Goal: Communication & Community: Answer question/provide support

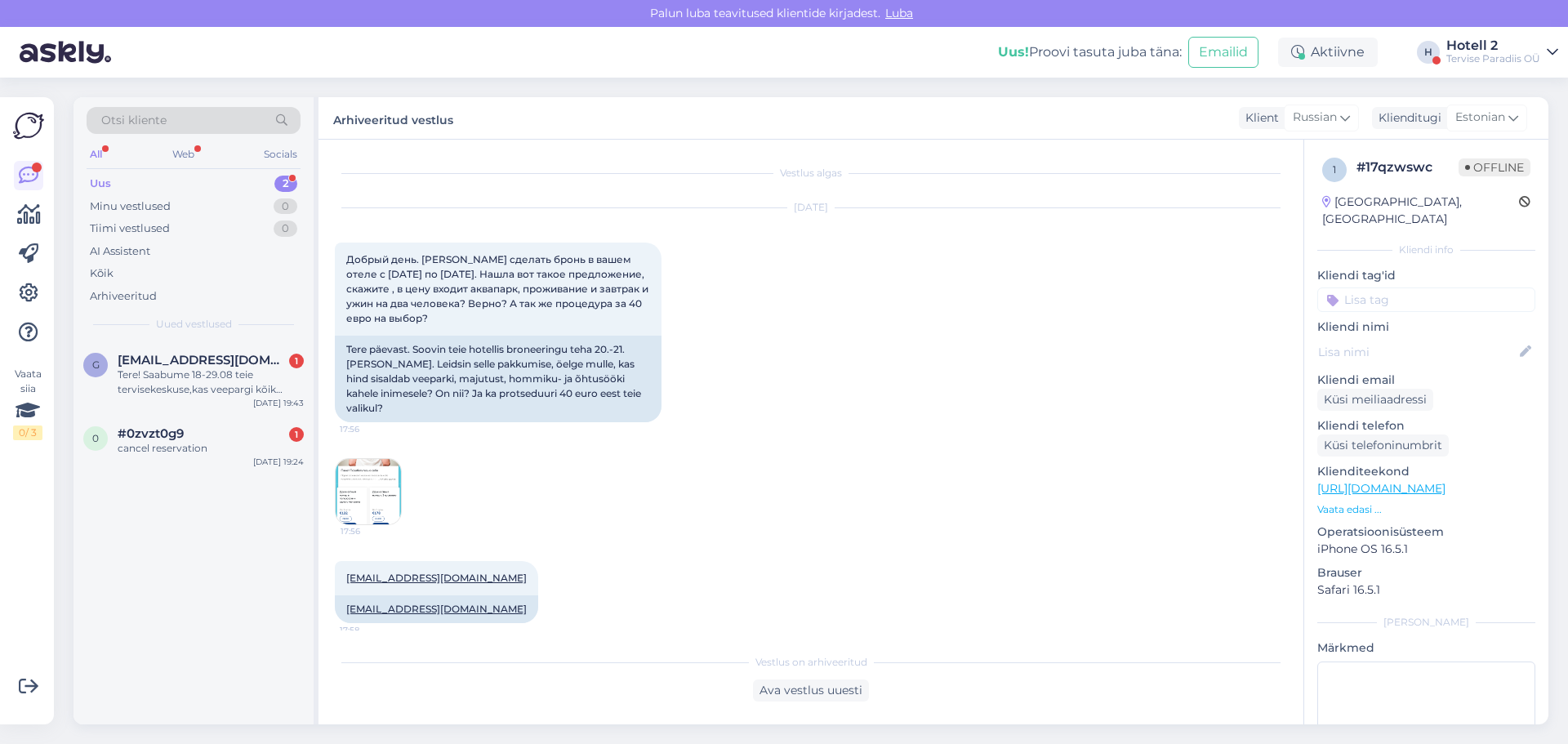
scroll to position [830, 0]
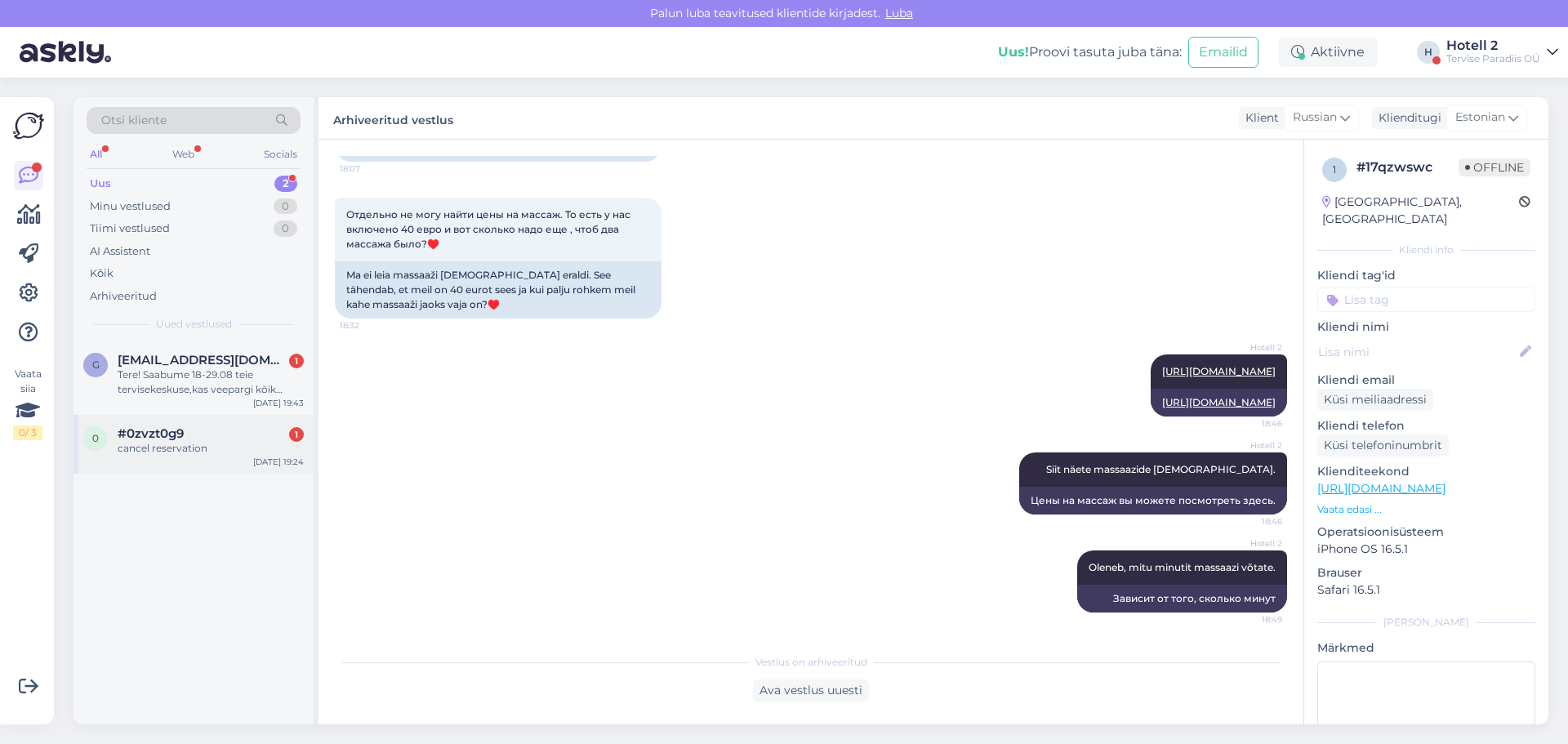
click at [267, 439] on div "#0zvzt0g9 1" at bounding box center [211, 434] width 186 height 15
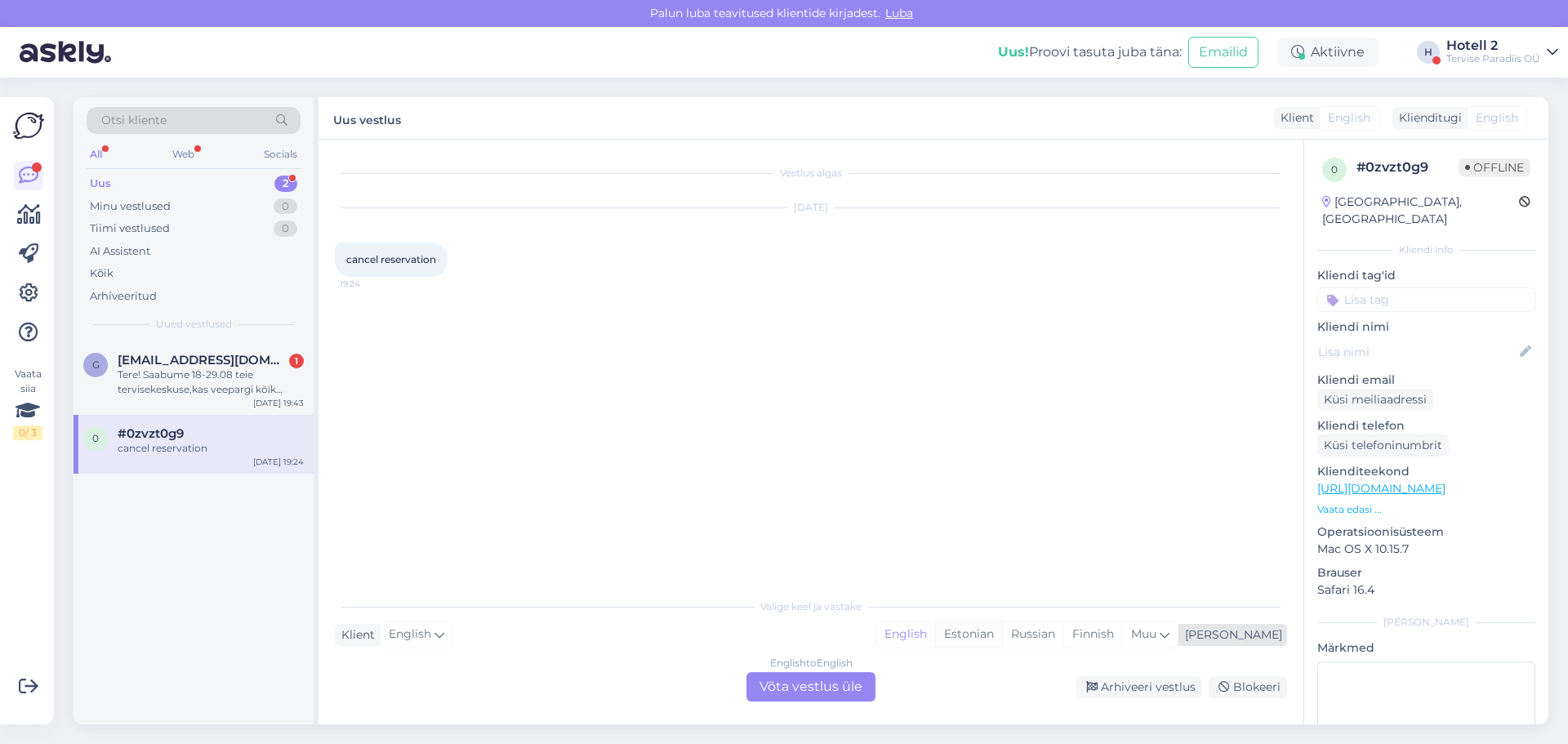
drag, startPoint x: 1028, startPoint y: 636, endPoint x: 960, endPoint y: 650, distance: 69.4
click at [1002, 637] on div "Estonian" at bounding box center [968, 634] width 67 height 25
click at [838, 681] on div "English to Estonian Võta vestlus üle" at bounding box center [811, 687] width 129 height 29
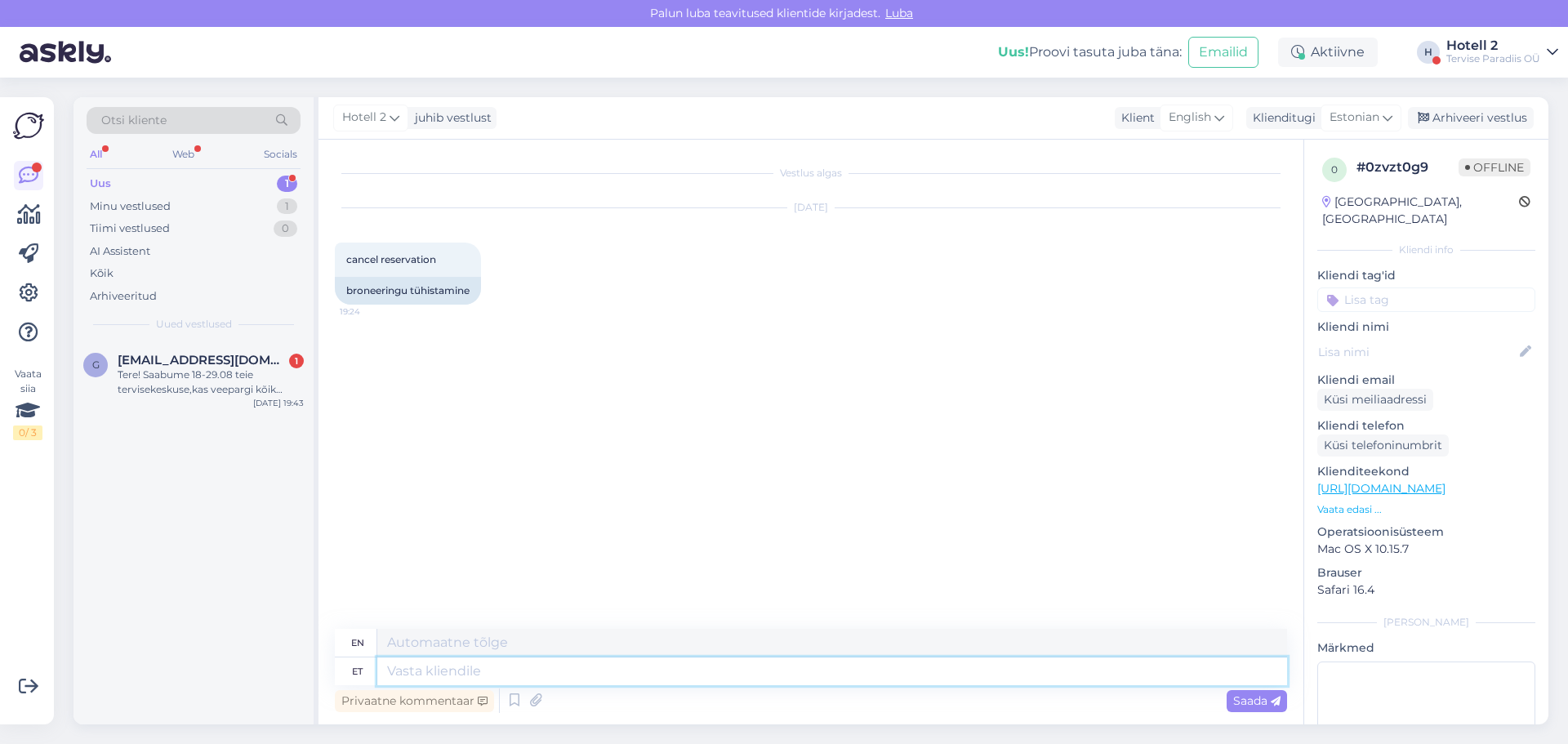
click at [492, 677] on textarea at bounding box center [832, 671] width 910 height 28
type textarea "Tere"
type textarea "Hello"
type textarea "Palun"
type textarea "Please"
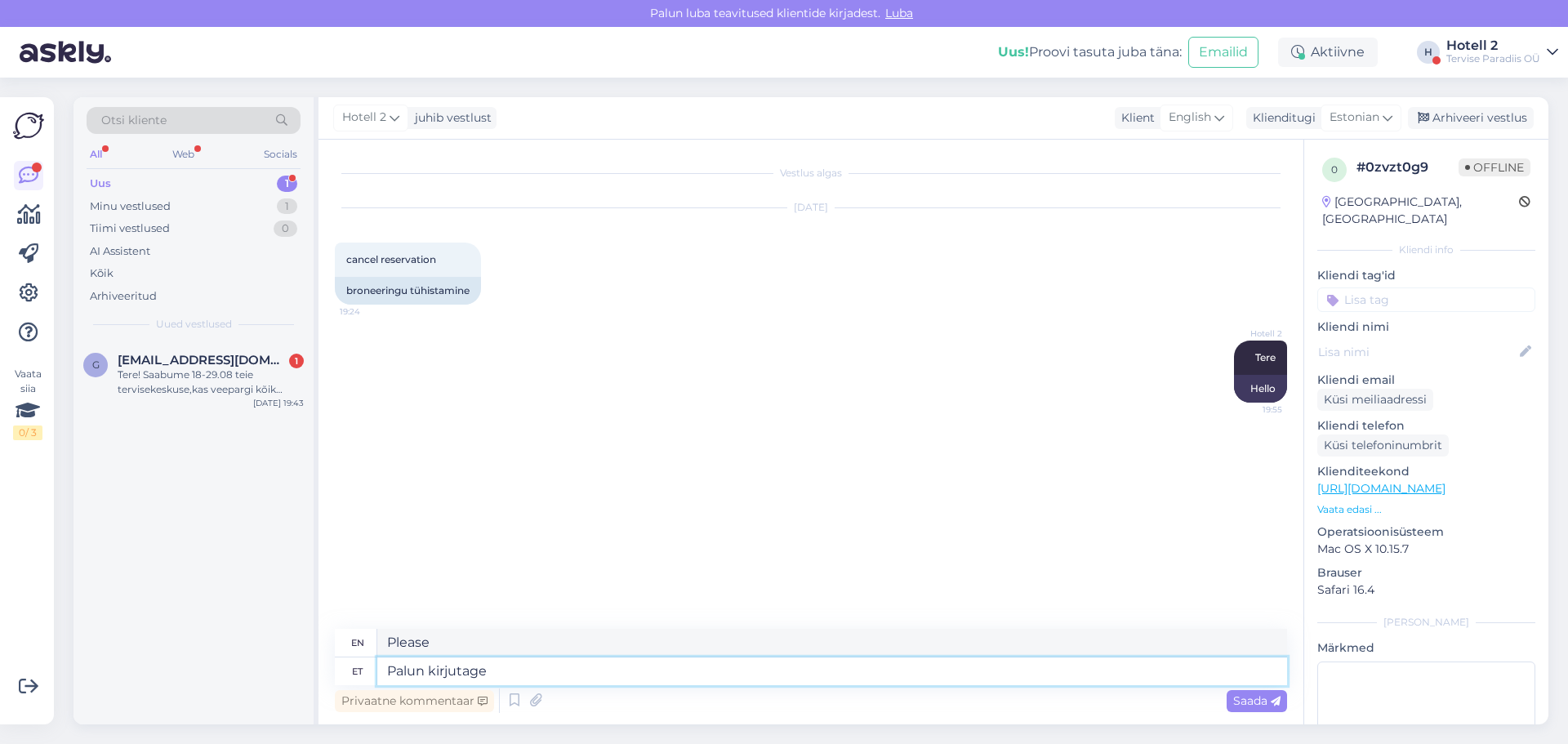
type textarea "Palun kirjutage e"
type textarea "Please write"
type textarea "Palun kirjutage e-mail"
type textarea "Please write an e-mail."
type textarea "Palun kirjutage e-mail [EMAIL_ADDRESS][DOMAIN_NAME]"
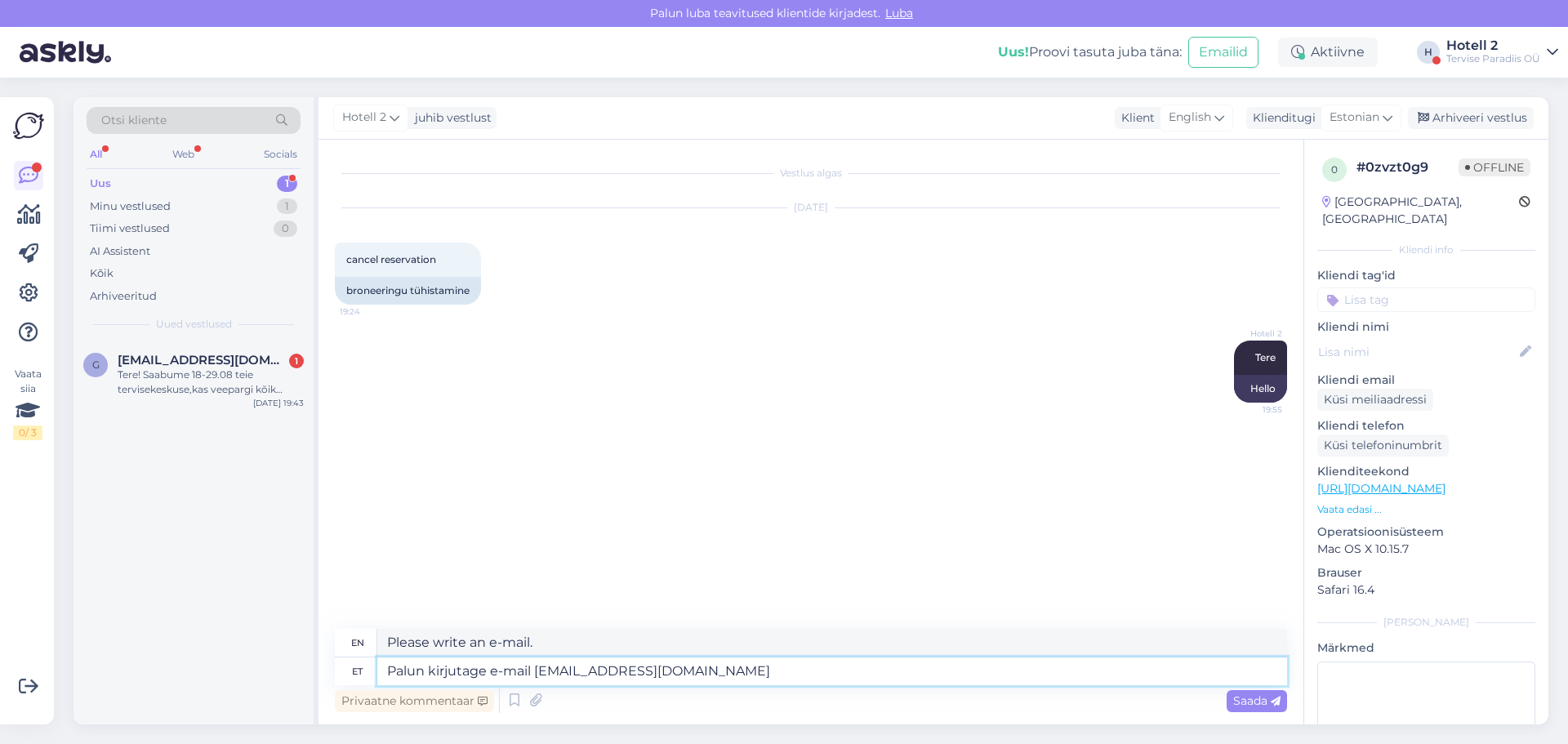
type textarea "Please write an e-mail [EMAIL_ADDRESS][DOMAIN_NAME]"
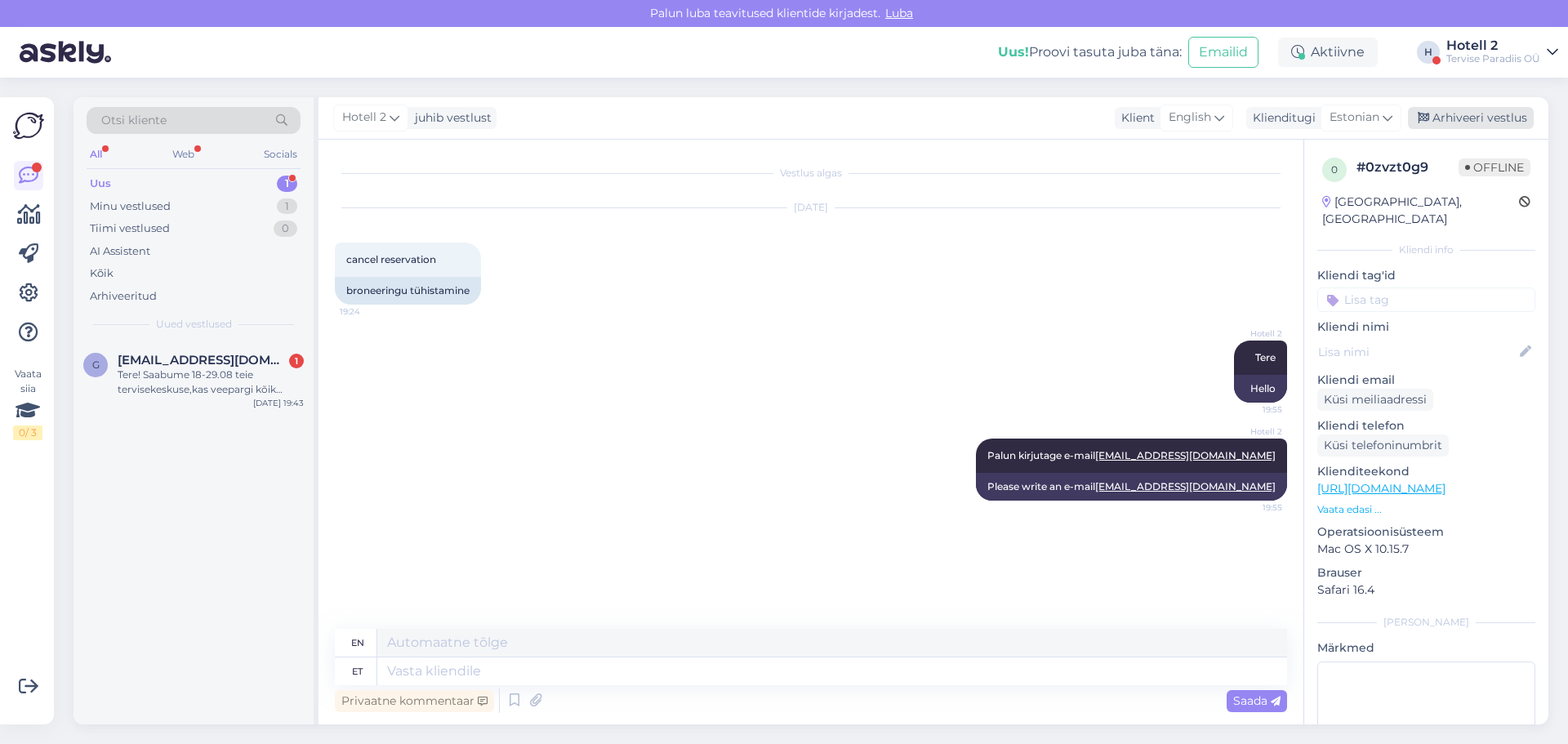
click at [1453, 115] on div "Arhiveeri vestlus" at bounding box center [1470, 118] width 126 height 22
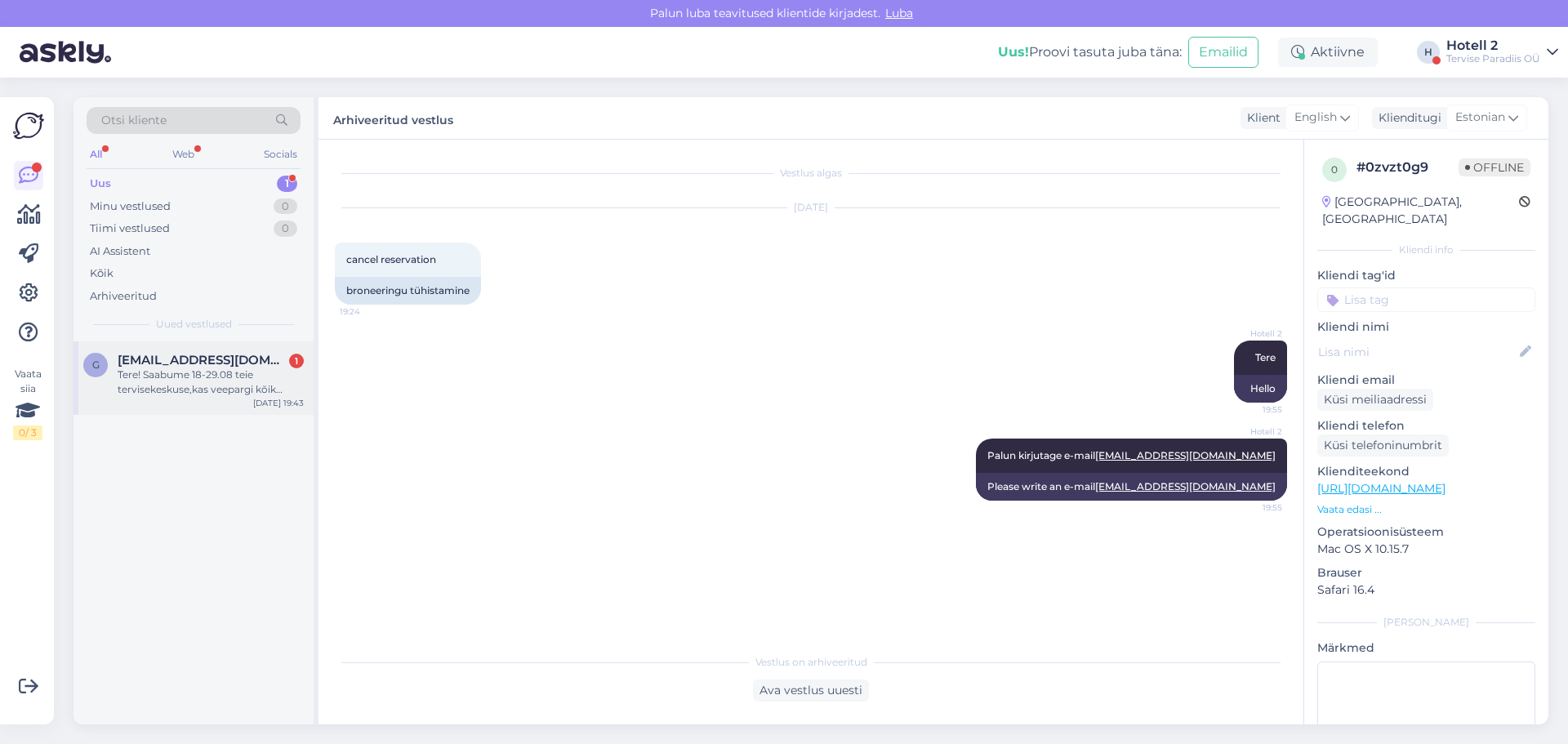
click at [249, 381] on div "Tere! Saabume 18-29.08 teie tervisekeskuse,kas veepargi kõik atraktsioonid on s…" at bounding box center [211, 382] width 186 height 29
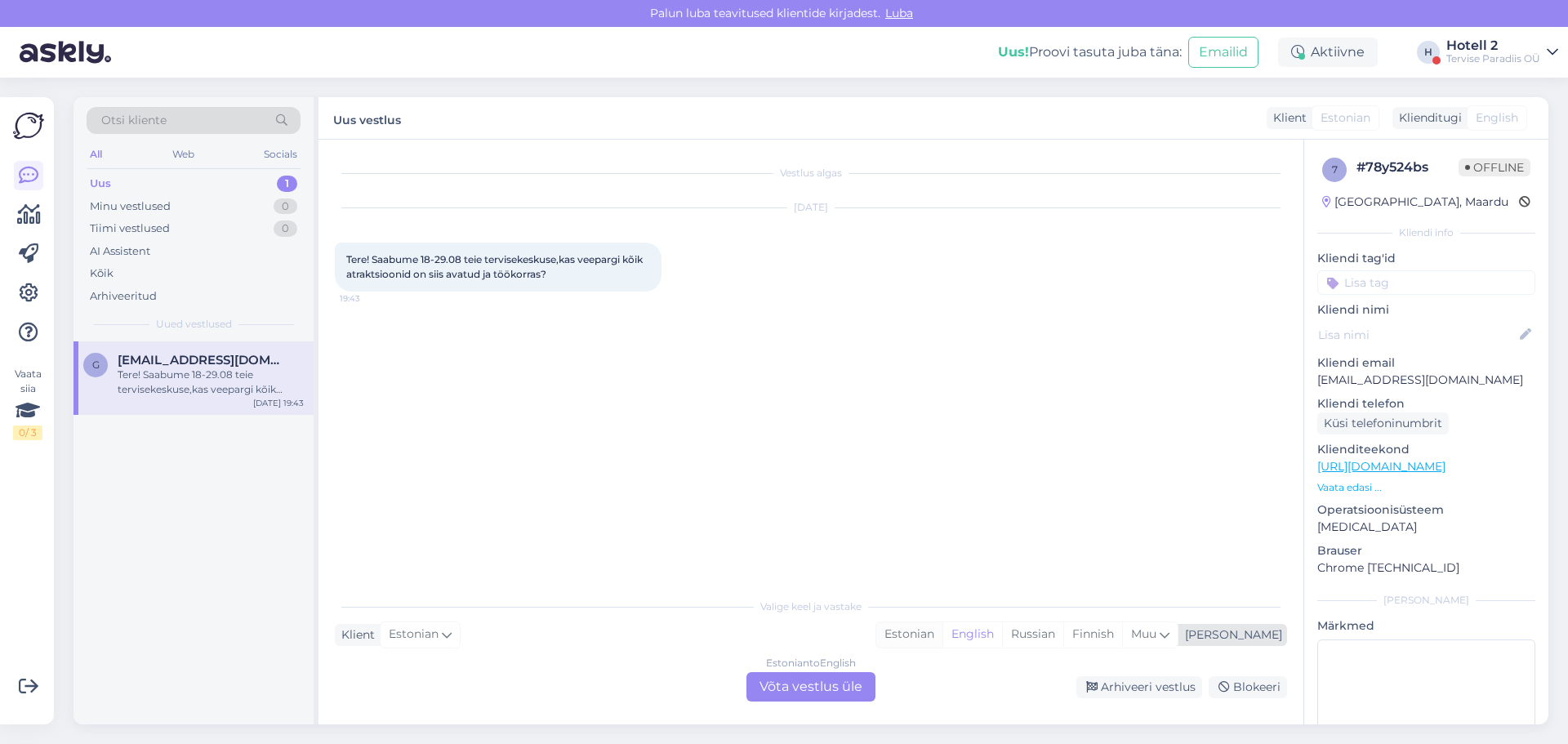
click at [942, 629] on div "Estonian" at bounding box center [909, 634] width 66 height 25
click at [846, 683] on div "Estonian to Estonian Võta vestlus üle" at bounding box center [811, 687] width 129 height 29
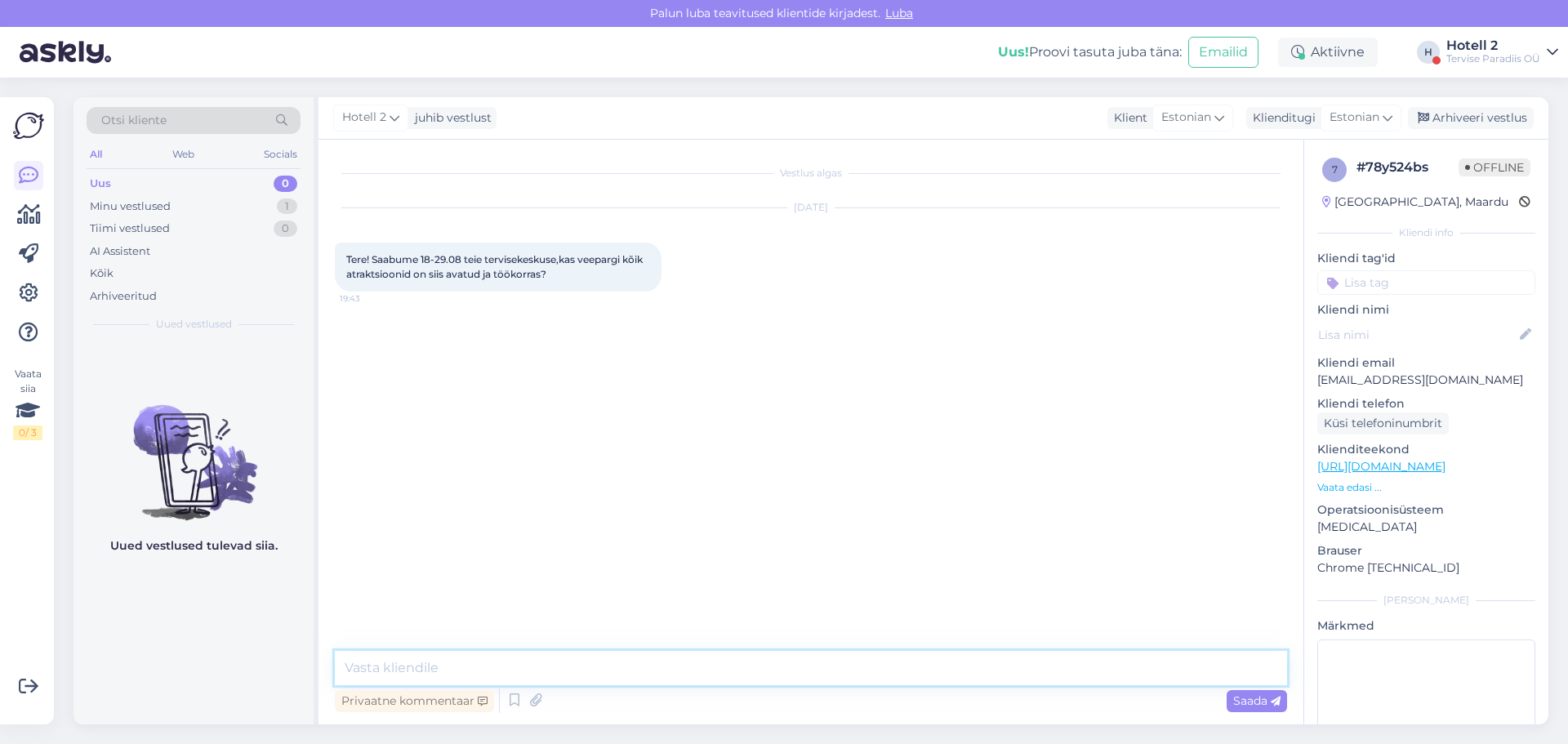
click at [419, 665] on textarea at bounding box center [811, 668] width 952 height 34
type textarea "Tere! Hetkel on kõik töökorras."
click at [200, 207] on div "Minu vestlused 1" at bounding box center [193, 206] width 213 height 23
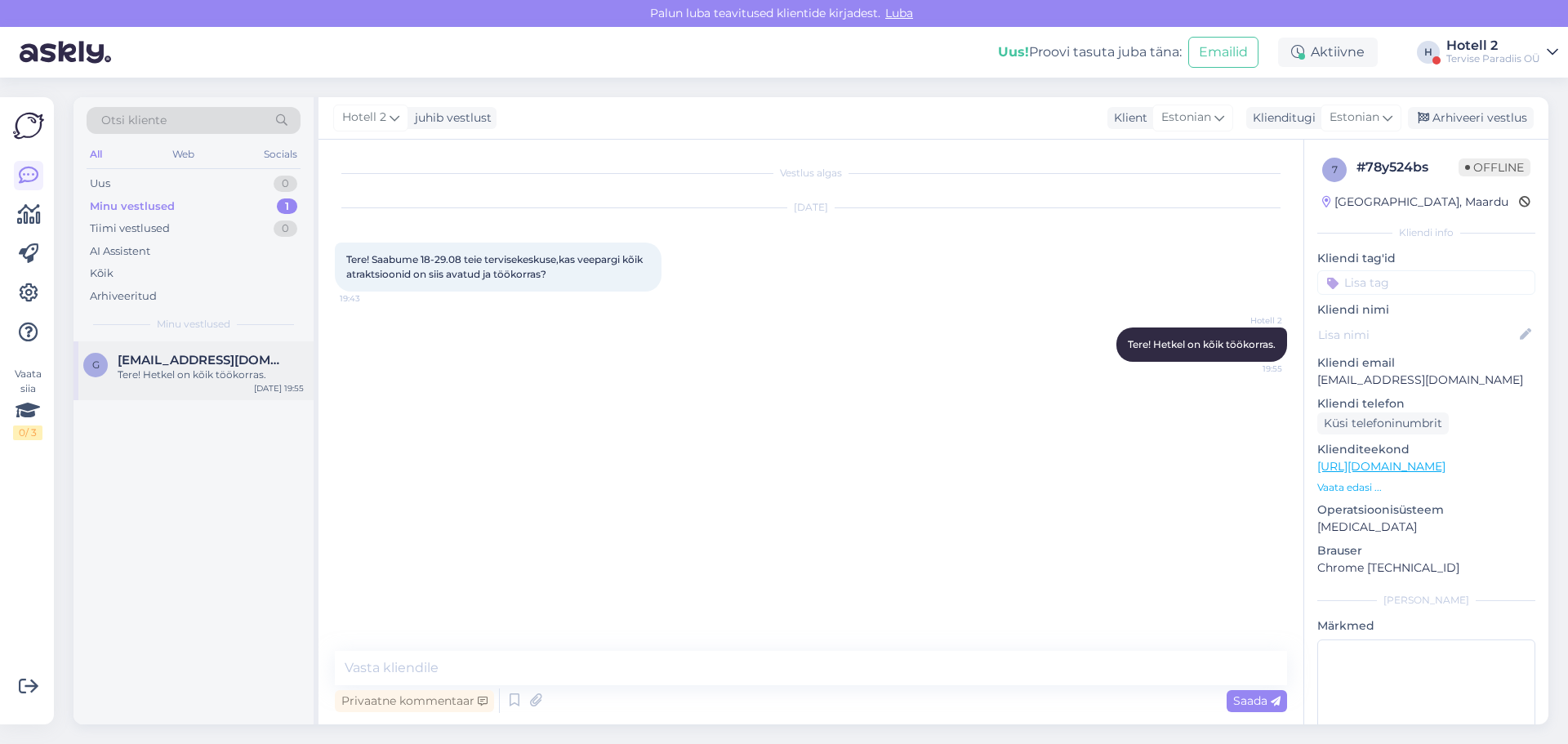
click at [128, 357] on span "[EMAIL_ADDRESS][DOMAIN_NAME]" at bounding box center [202, 360] width 170 height 15
click at [243, 370] on div "Tere! Hetkel on kõik töökorras." at bounding box center [211, 375] width 186 height 15
drag, startPoint x: 1470, startPoint y: 114, endPoint x: 846, endPoint y: 497, distance: 732.2
click at [1470, 115] on div "Arhiveeri vestlus" at bounding box center [1470, 118] width 126 height 22
